Goal: Information Seeking & Learning: Check status

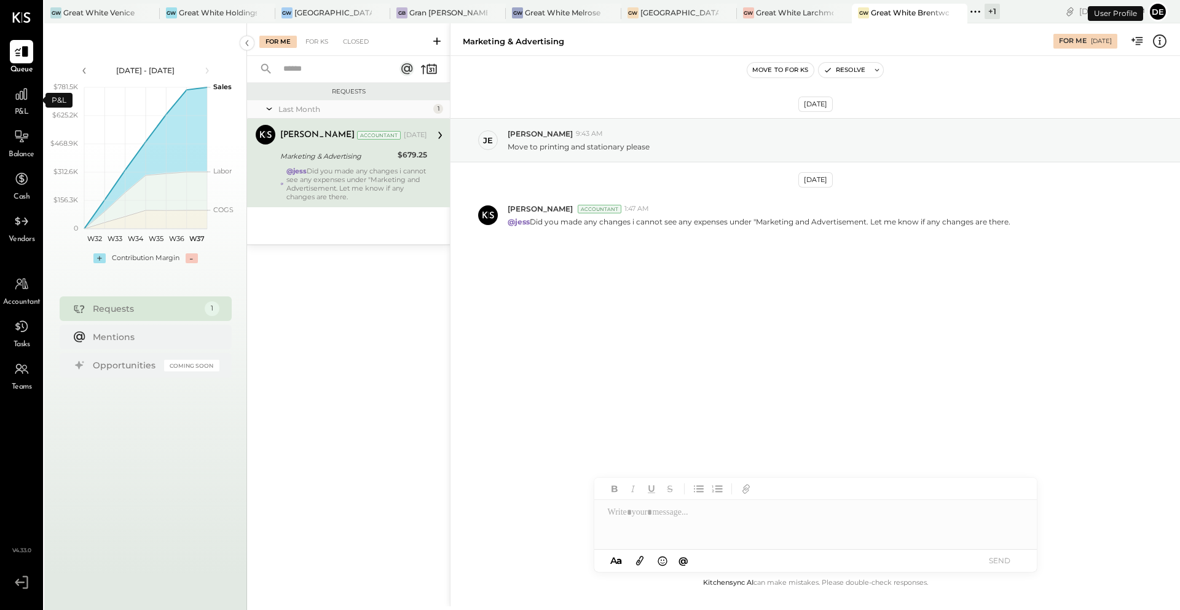
click at [24, 108] on span "P&L" at bounding box center [22, 112] width 14 height 11
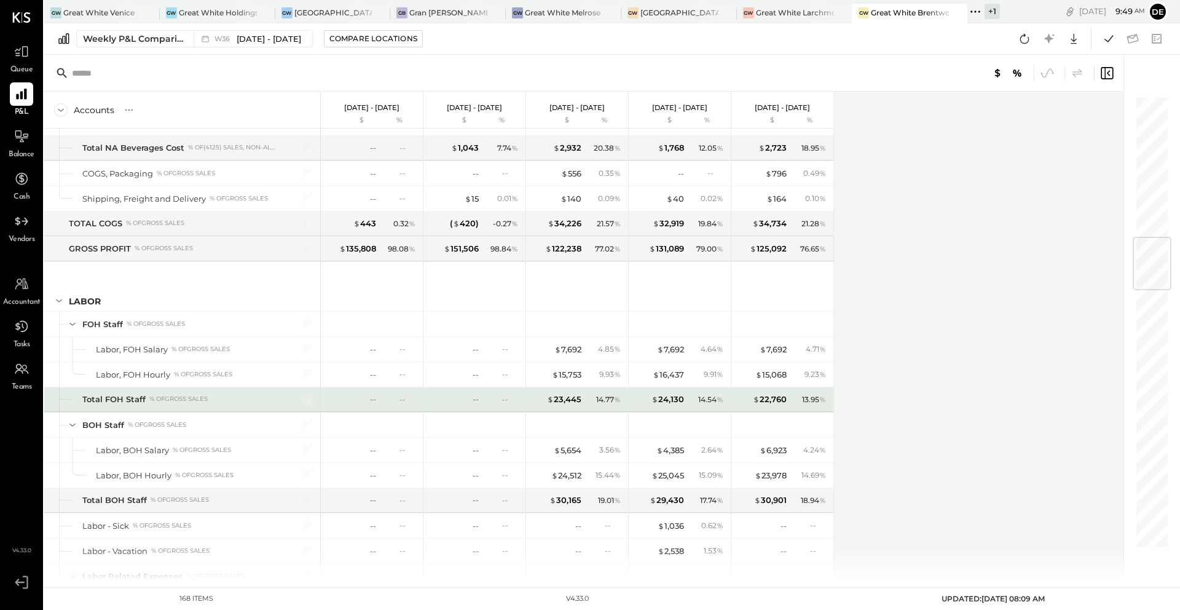
scroll to position [1209, 0]
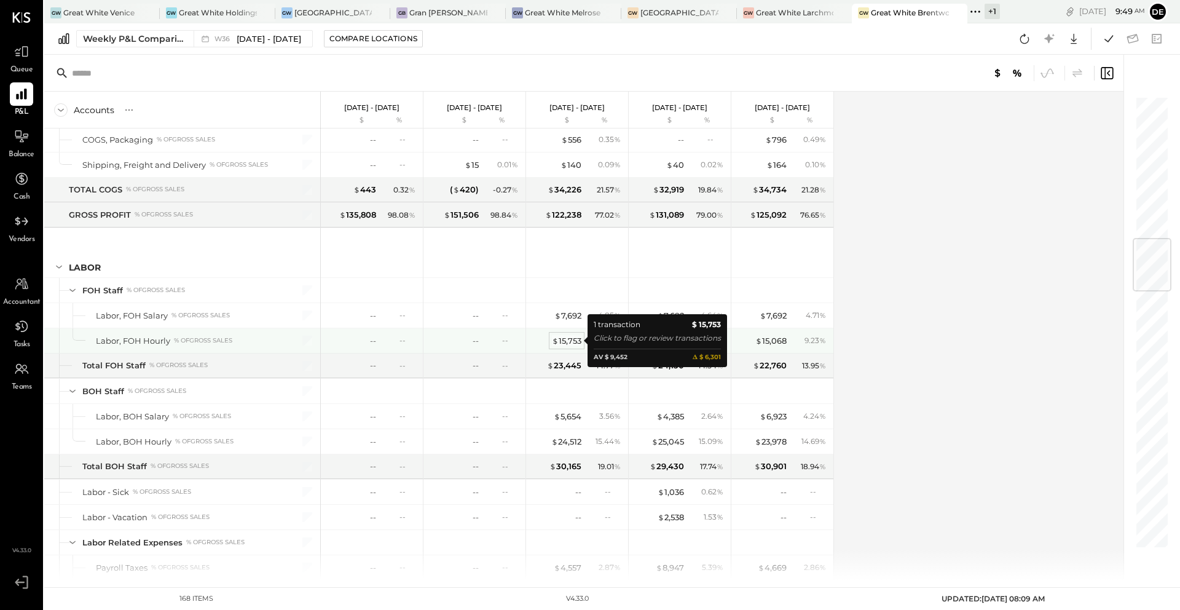
click at [567, 340] on div "$ 15,753" at bounding box center [566, 341] width 29 height 12
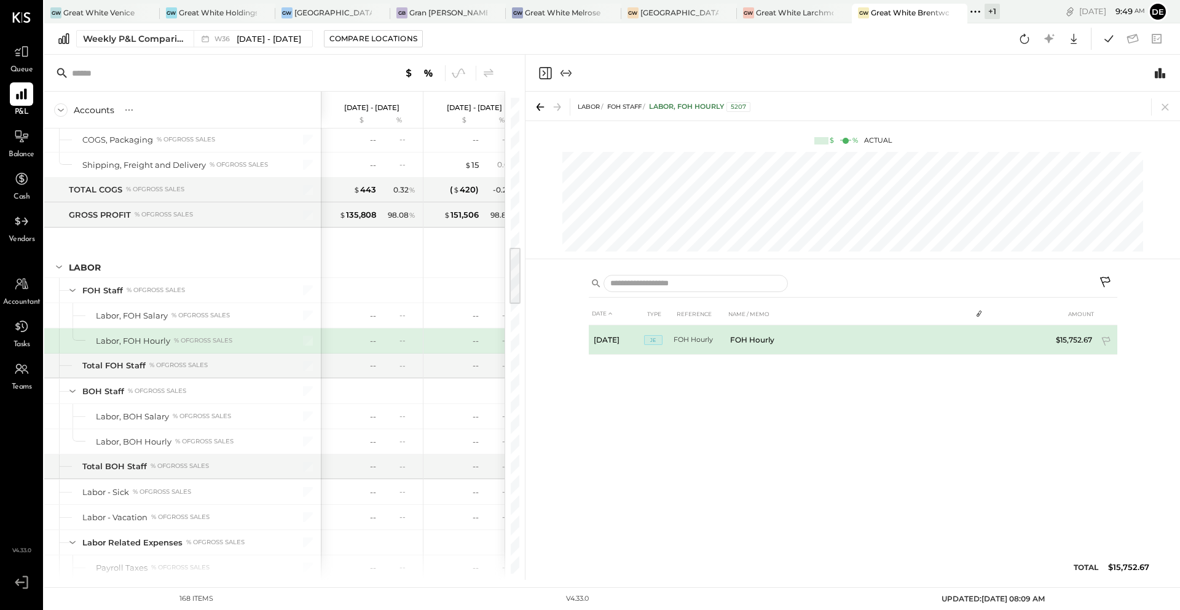
click at [743, 337] on td "FOH Hourly" at bounding box center [848, 339] width 246 height 29
drag, startPoint x: 676, startPoint y: 337, endPoint x: 651, endPoint y: 338, distance: 25.8
click at [651, 338] on tr "[DATE] JE FOH Hourly FOH Hourly $15,752.67" at bounding box center [853, 339] width 528 height 29
click at [651, 337] on span "JE" at bounding box center [653, 337] width 18 height 10
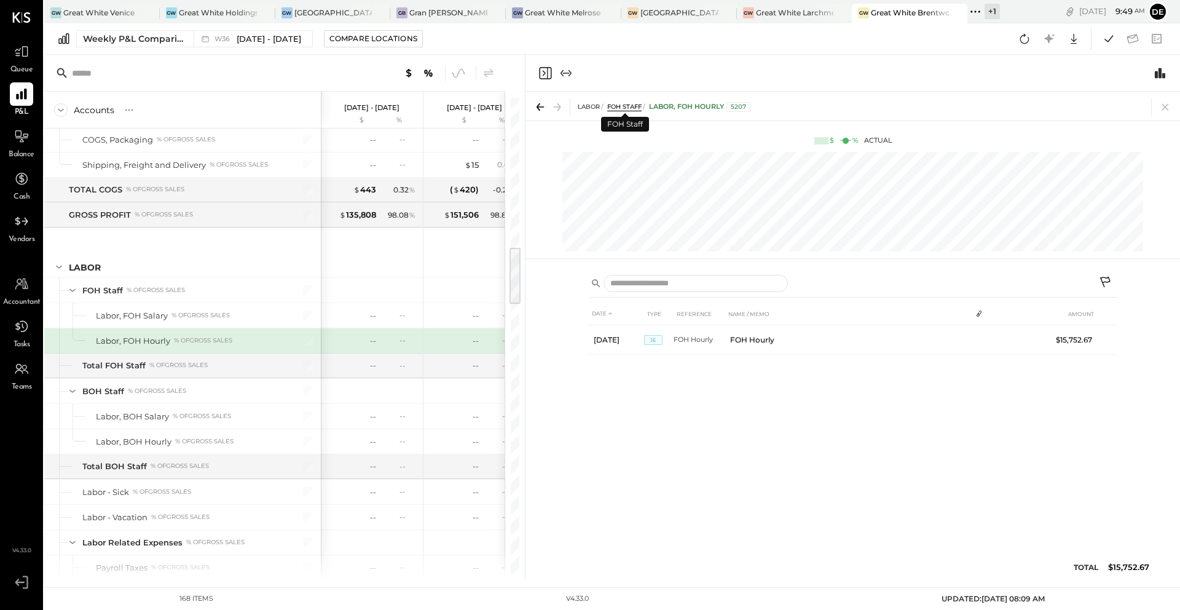
click at [621, 104] on span "FOH Staff" at bounding box center [624, 107] width 34 height 8
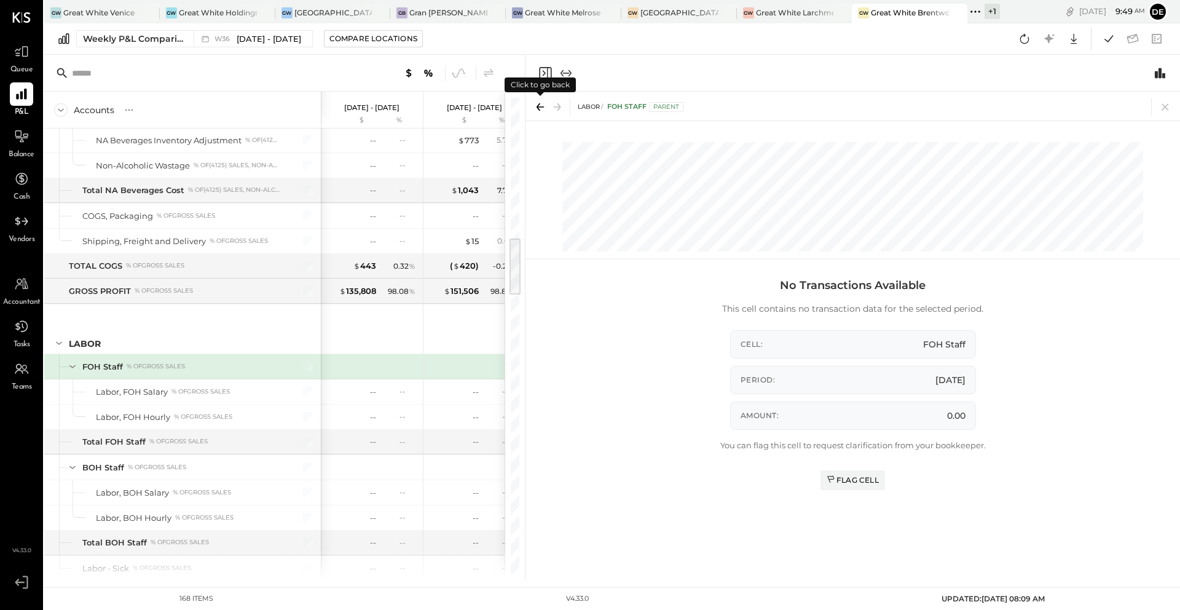
click at [539, 101] on icon at bounding box center [539, 106] width 17 height 17
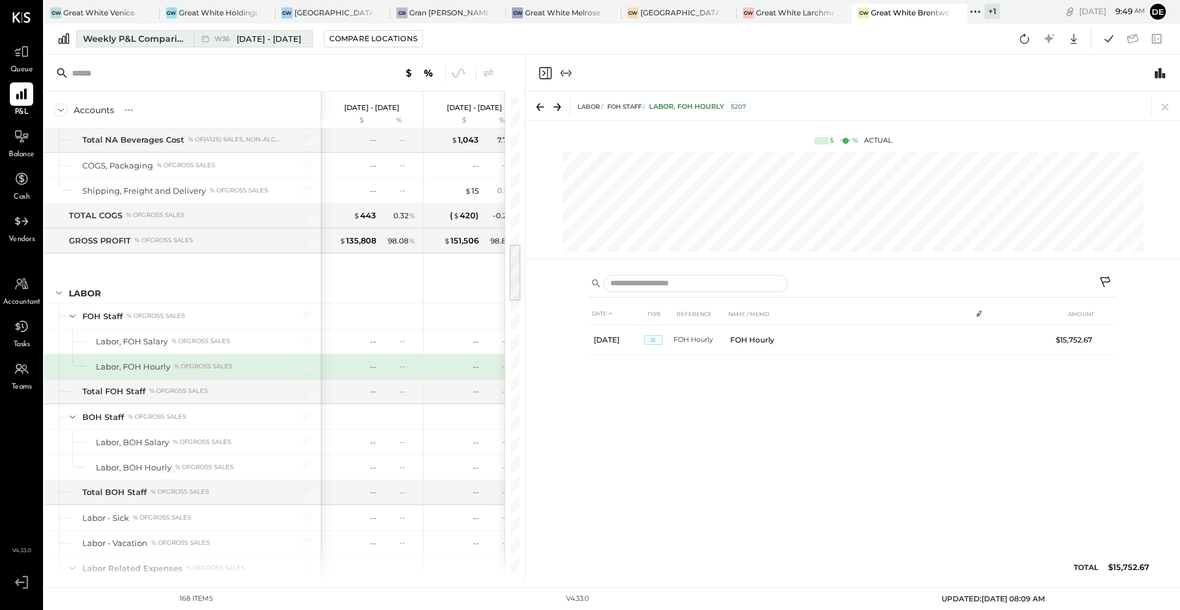
click at [281, 33] on span "[DATE] - [DATE]" at bounding box center [269, 39] width 65 height 12
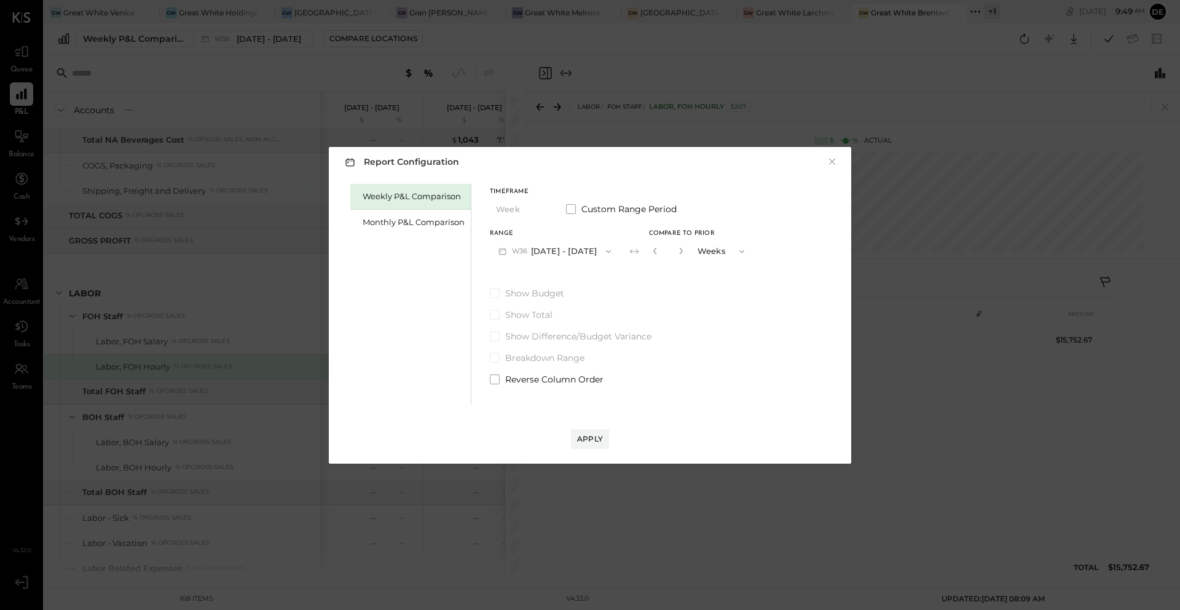
click at [568, 252] on button "W36 [DATE] - [DATE]" at bounding box center [555, 251] width 130 height 23
click at [552, 305] on span "[DATE] - [DATE]" at bounding box center [549, 304] width 58 height 10
click at [581, 441] on div "Apply" at bounding box center [590, 438] width 26 height 10
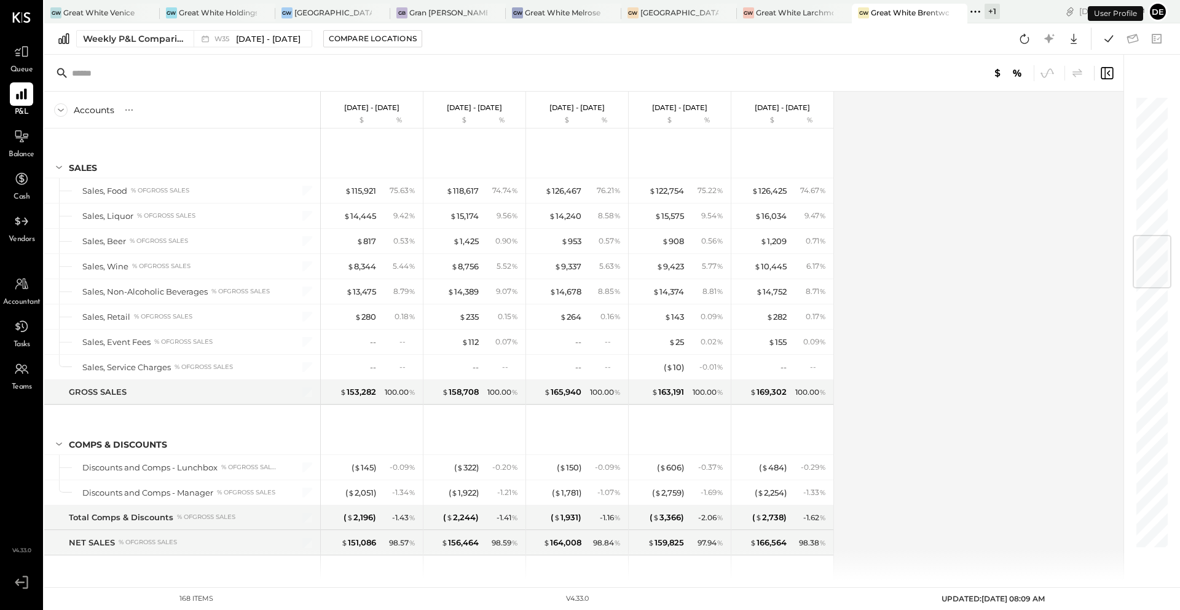
scroll to position [1183, 0]
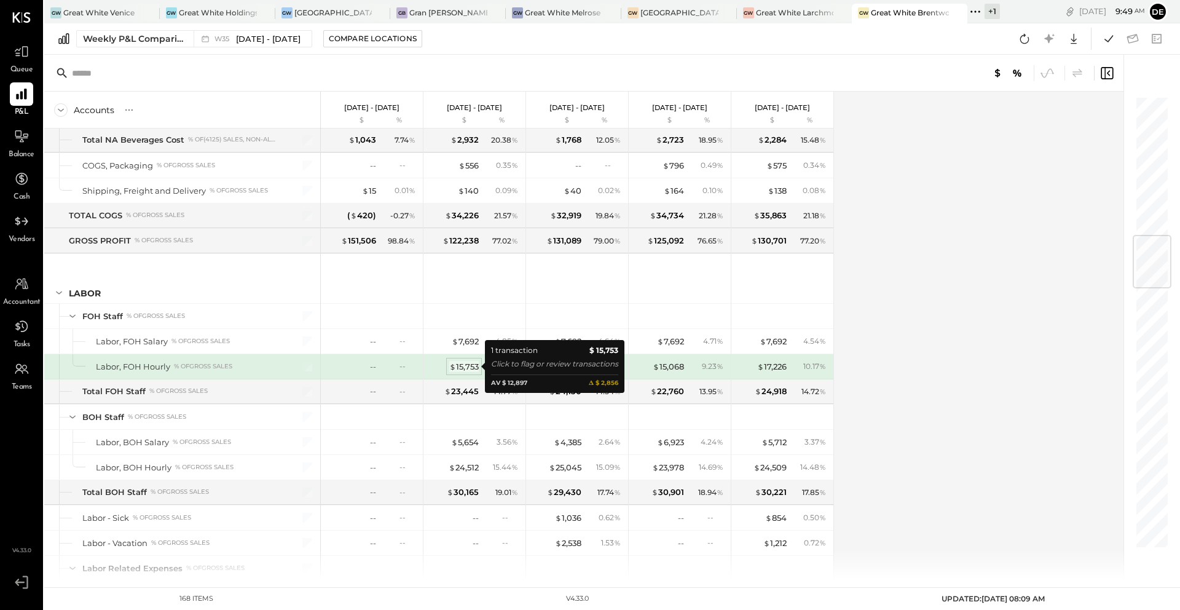
click at [467, 364] on div "$ 15,753" at bounding box center [463, 367] width 29 height 12
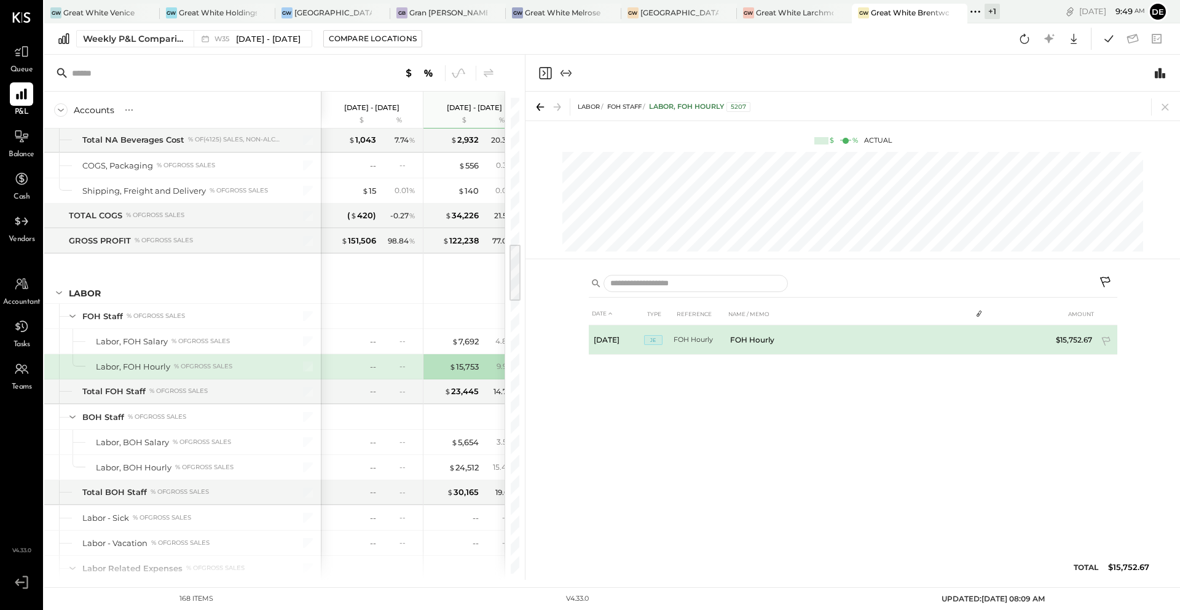
click at [746, 338] on td "FOH Hourly" at bounding box center [848, 339] width 246 height 29
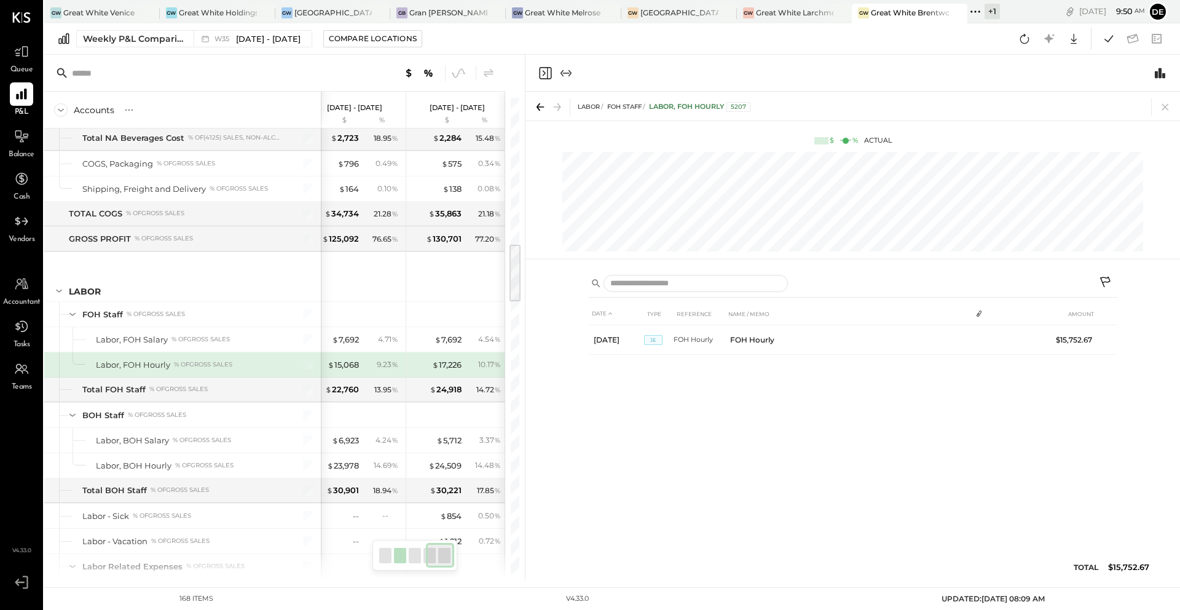
scroll to position [0, 329]
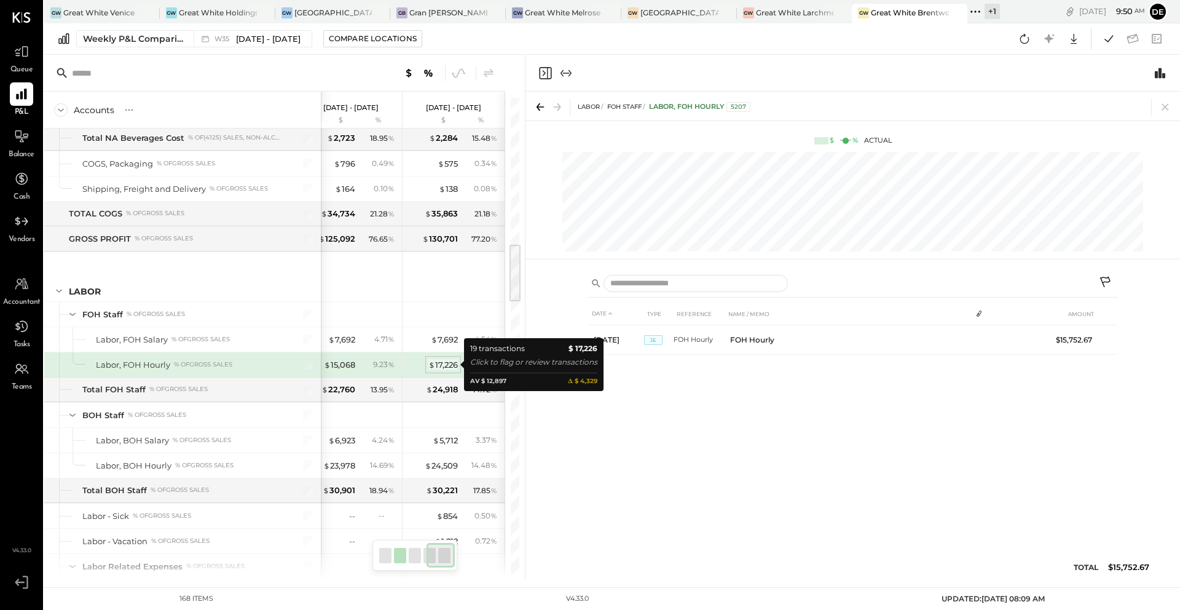
click at [436, 366] on div "$ 17,226" at bounding box center [442, 365] width 29 height 12
